Goal: Information Seeking & Learning: Learn about a topic

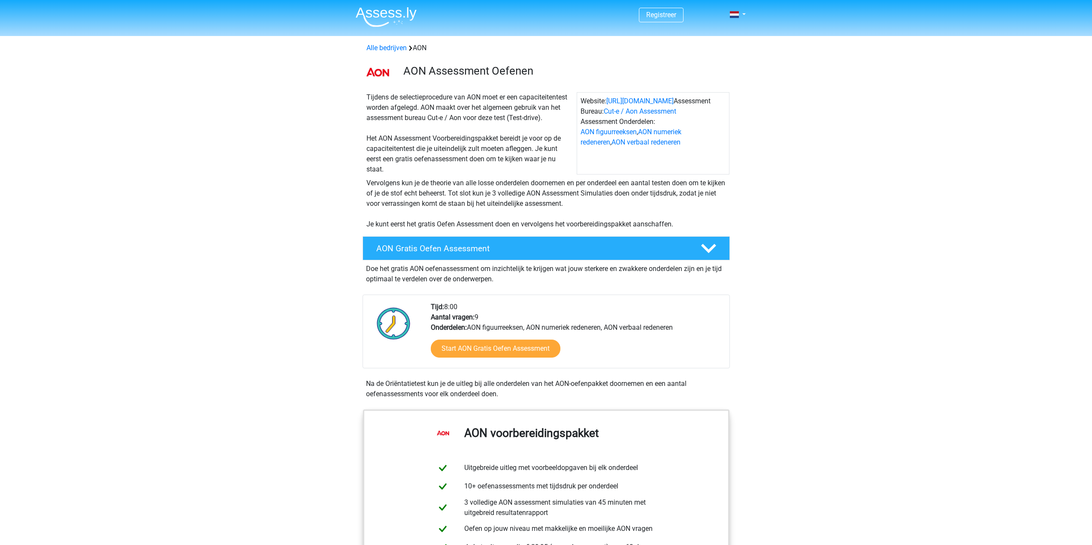
click at [347, 137] on div "Tijdens de selectieprocedure van AON moet er een capaciteitentest worden afgele…" at bounding box center [546, 132] width 408 height 86
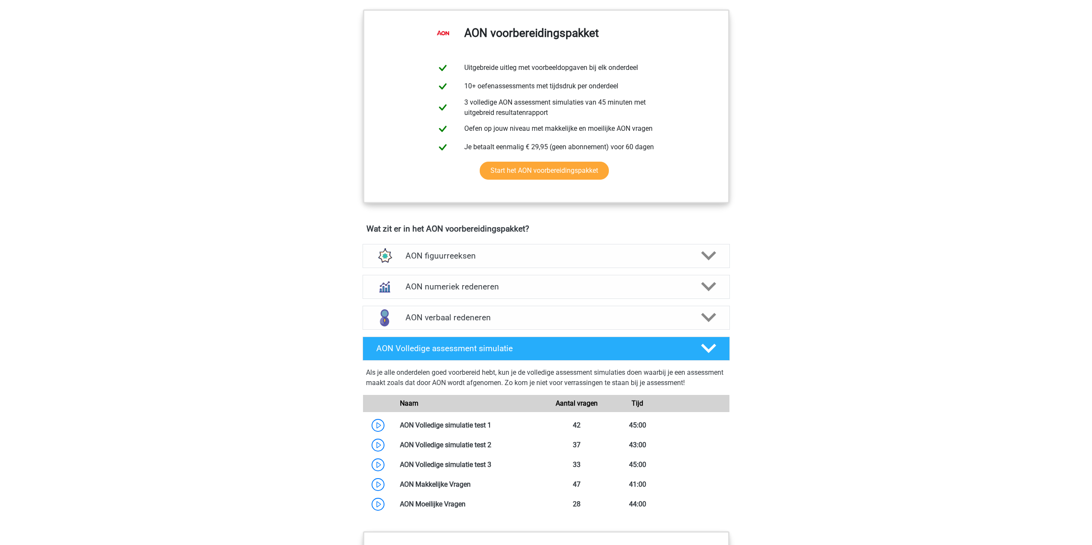
scroll to position [501, 0]
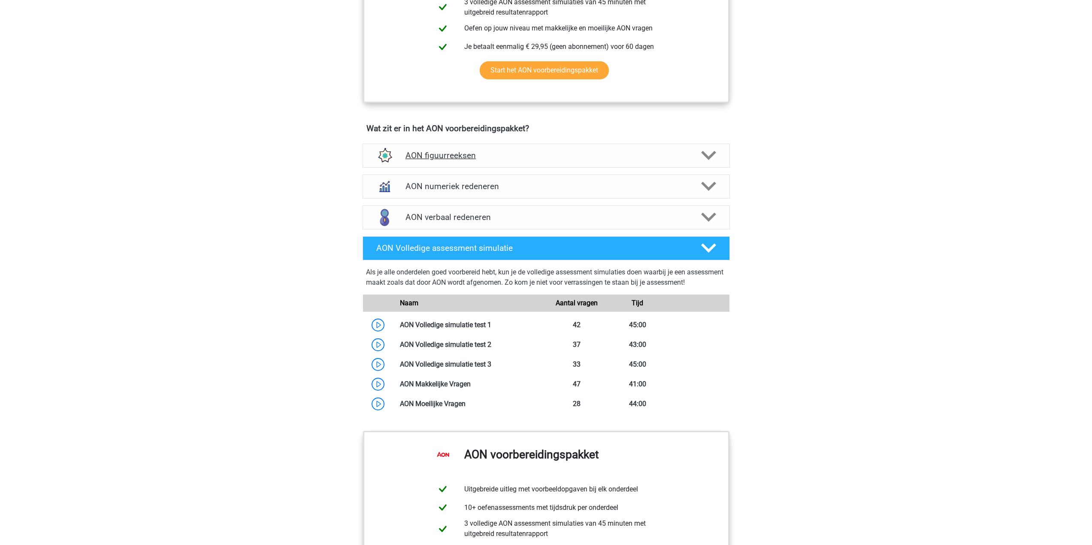
click at [459, 162] on div "AON figuurreeksen" at bounding box center [545, 156] width 367 height 24
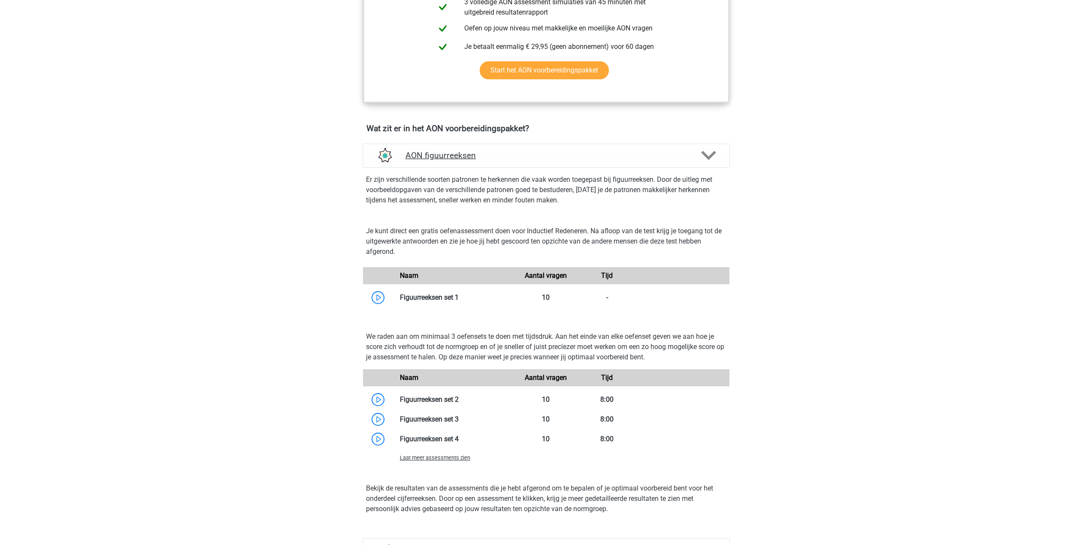
click at [459, 162] on div "AON figuurreeksen" at bounding box center [545, 156] width 367 height 24
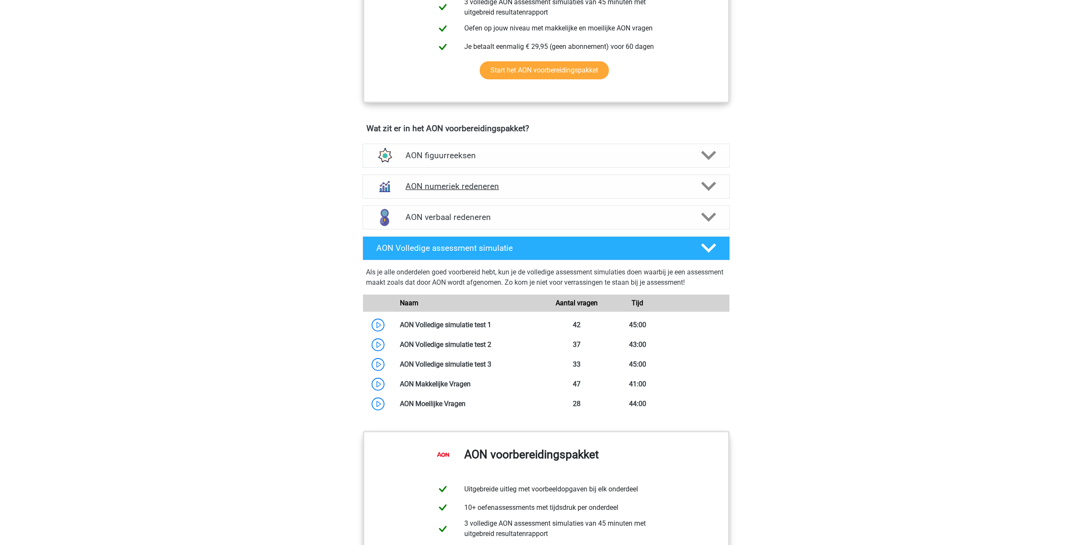
click at [452, 186] on h4 "AON numeriek redeneren" at bounding box center [545, 186] width 281 height 10
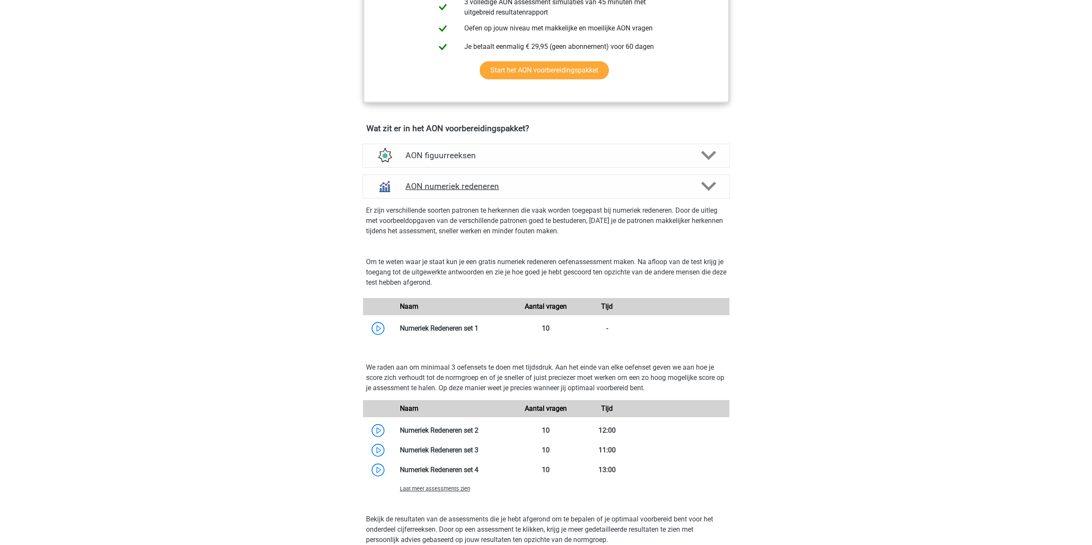
click at [452, 186] on h4 "AON numeriek redeneren" at bounding box center [545, 186] width 281 height 10
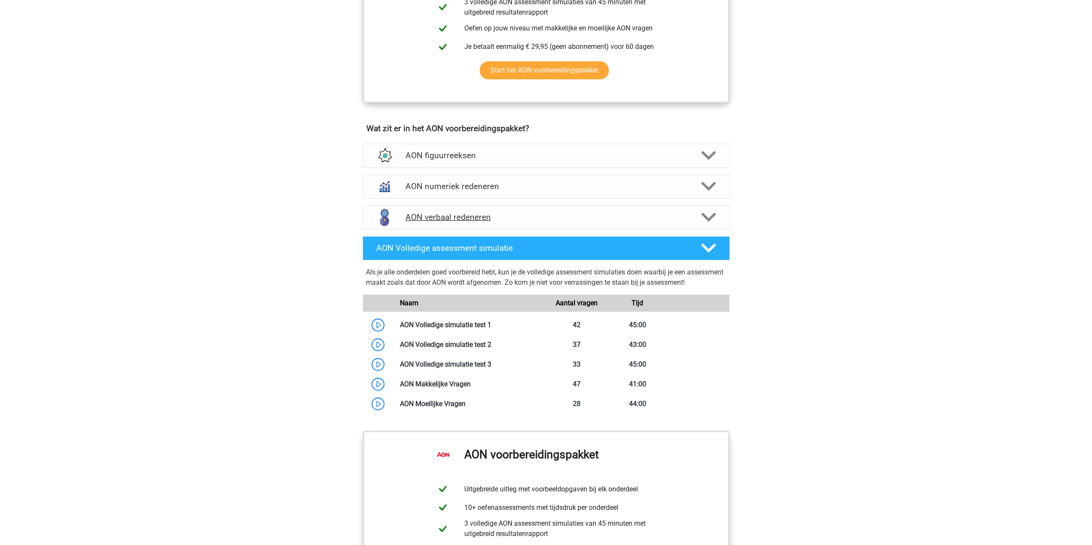
click at [447, 212] on div "AON verbaal redeneren" at bounding box center [545, 217] width 367 height 24
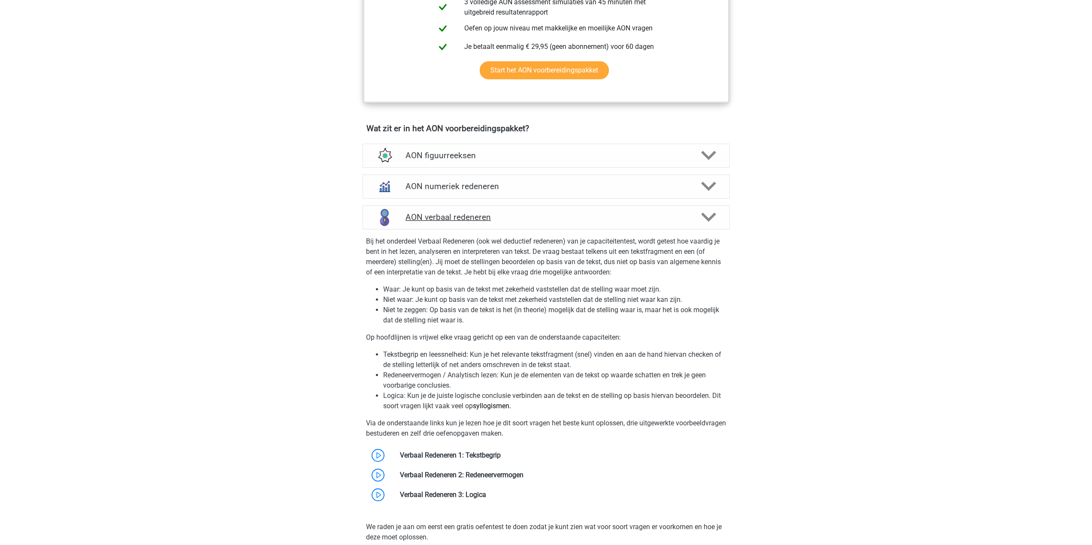
click at [447, 212] on div "AON verbaal redeneren" at bounding box center [545, 217] width 367 height 24
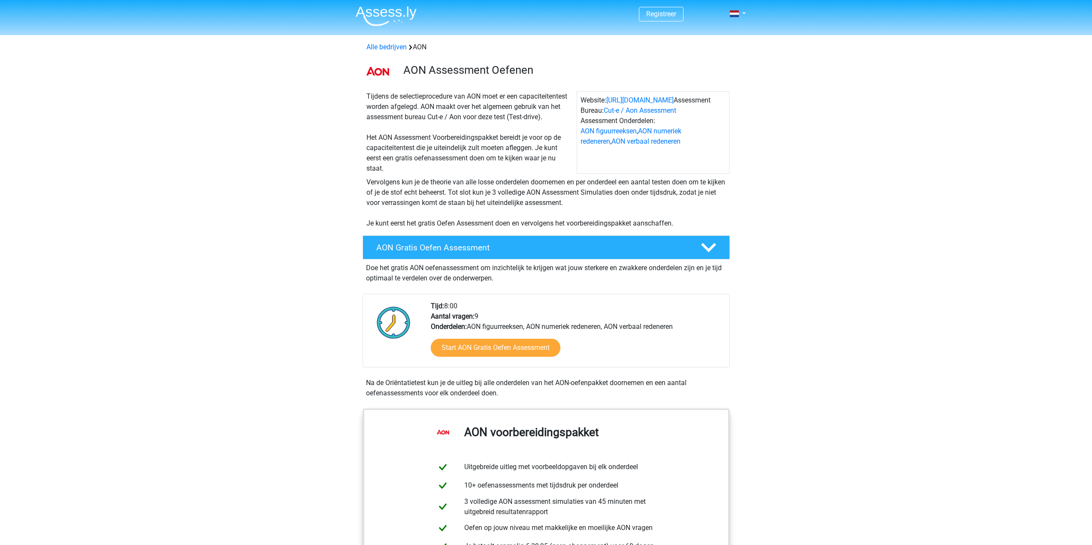
scroll to position [0, 0]
click at [379, 19] on img at bounding box center [386, 17] width 61 height 20
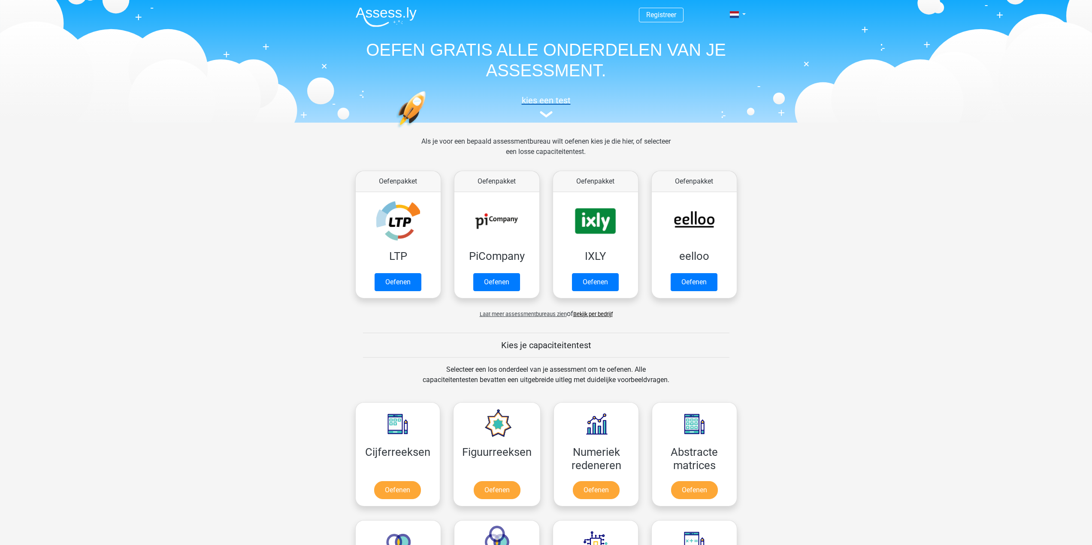
click at [545, 112] on img at bounding box center [546, 114] width 13 height 6
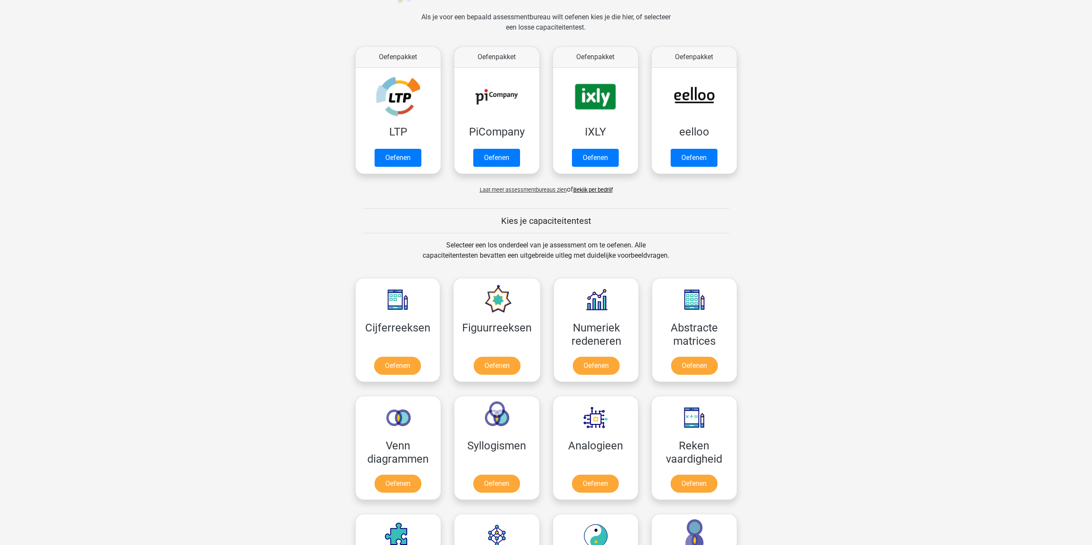
scroll to position [33, 0]
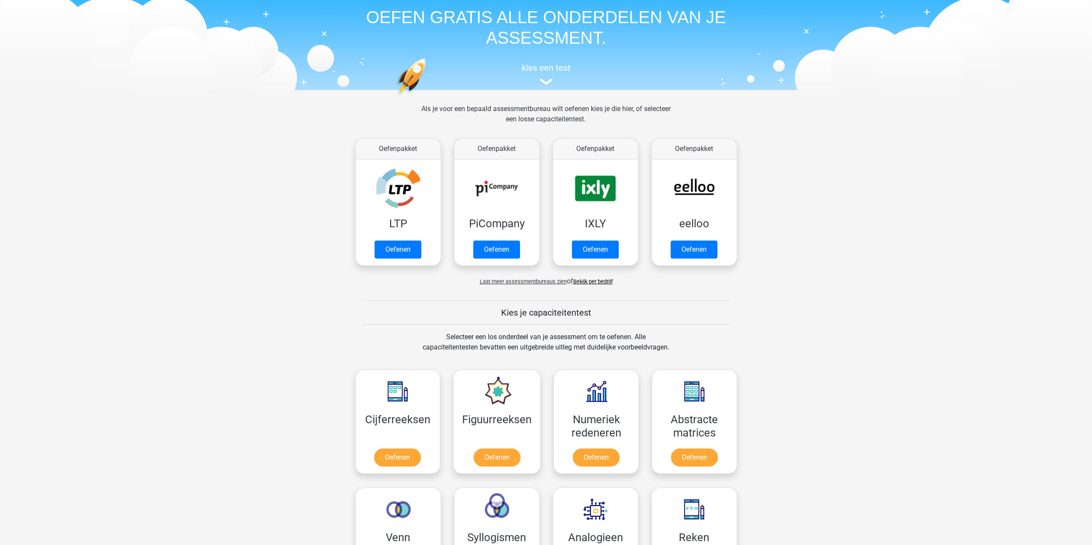
click at [545, 283] on span "Laat meer assessmentbureaus zien" at bounding box center [523, 281] width 87 height 6
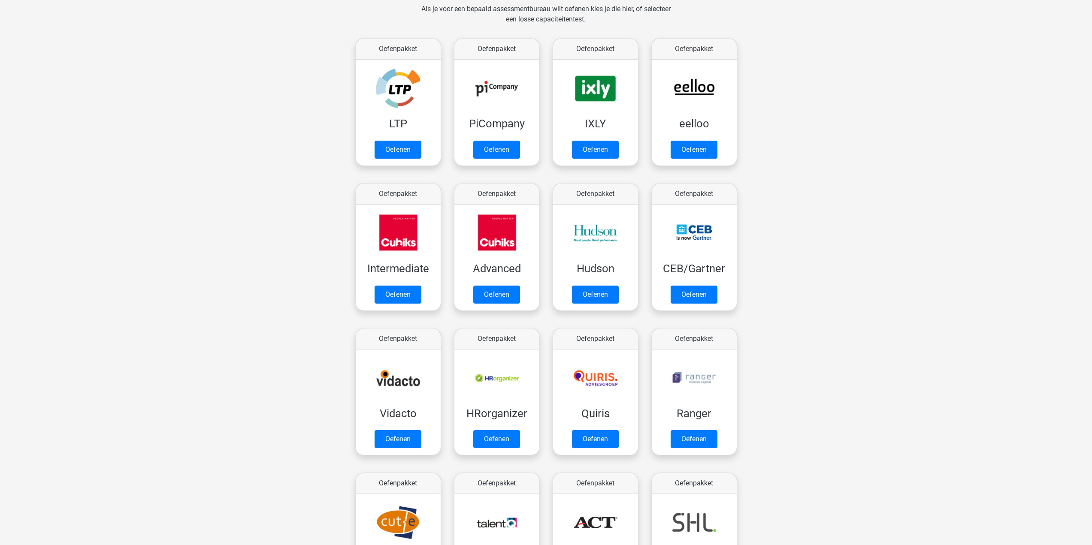
scroll to position [233, 0]
